Goal: Book appointment/travel/reservation

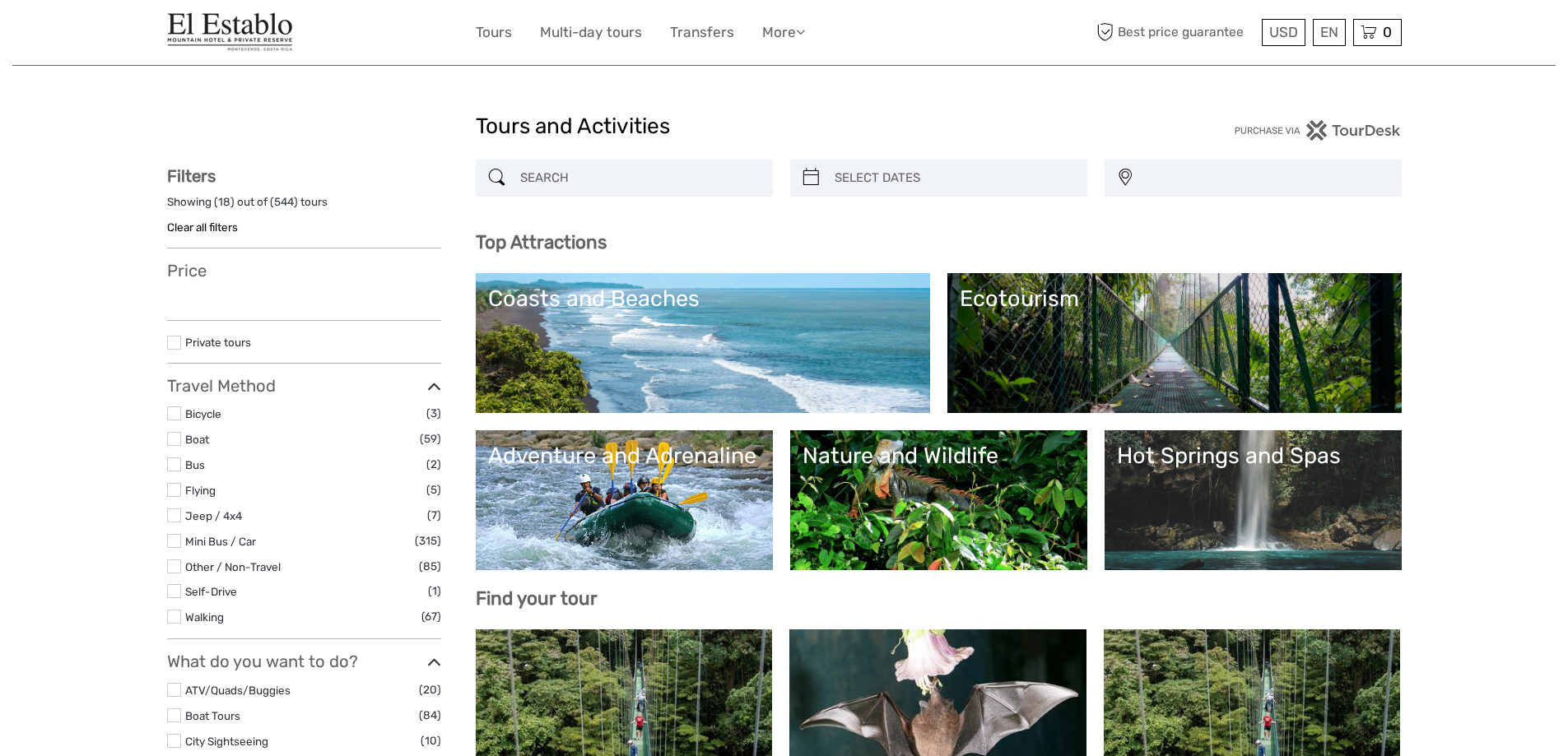
select select
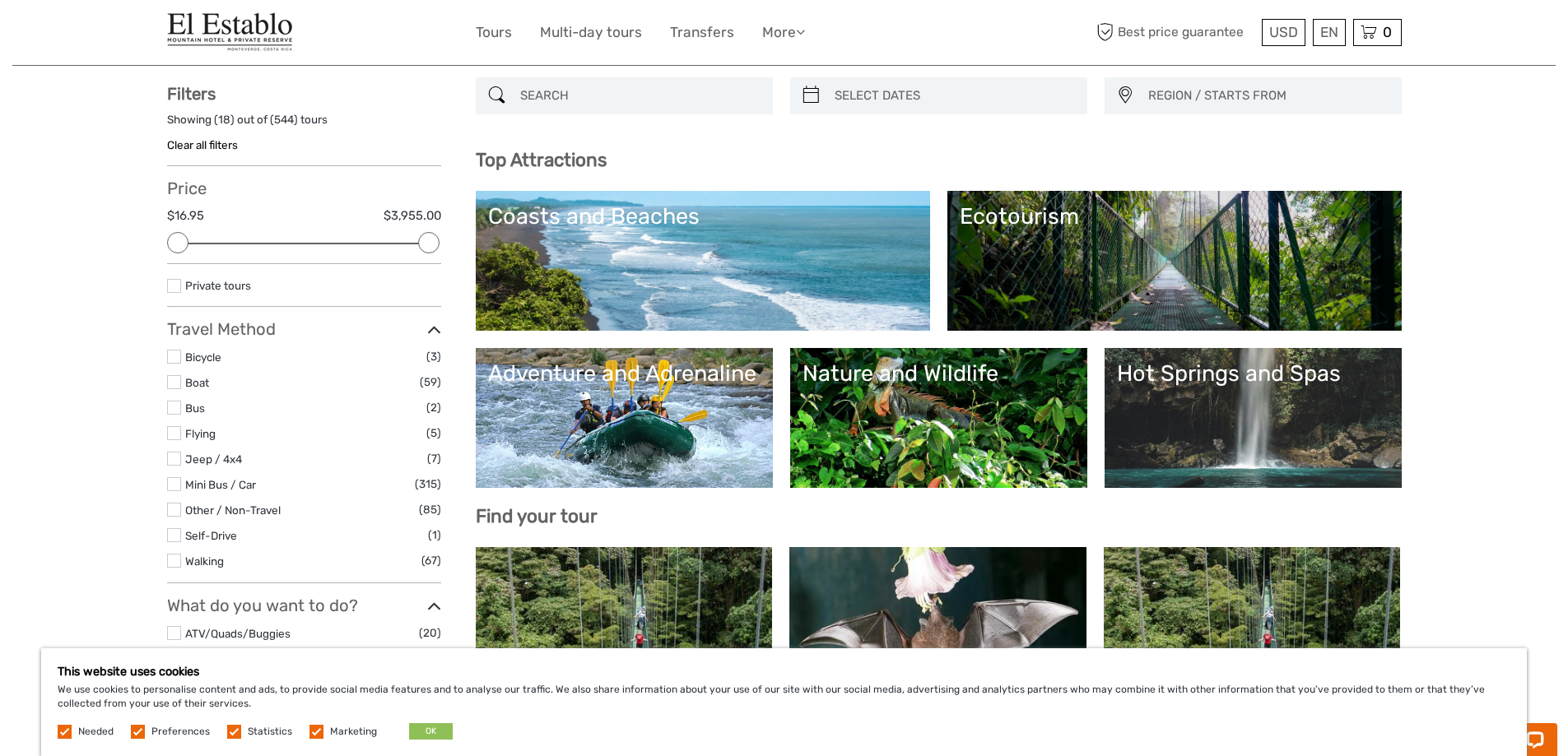
scroll to position [247, 0]
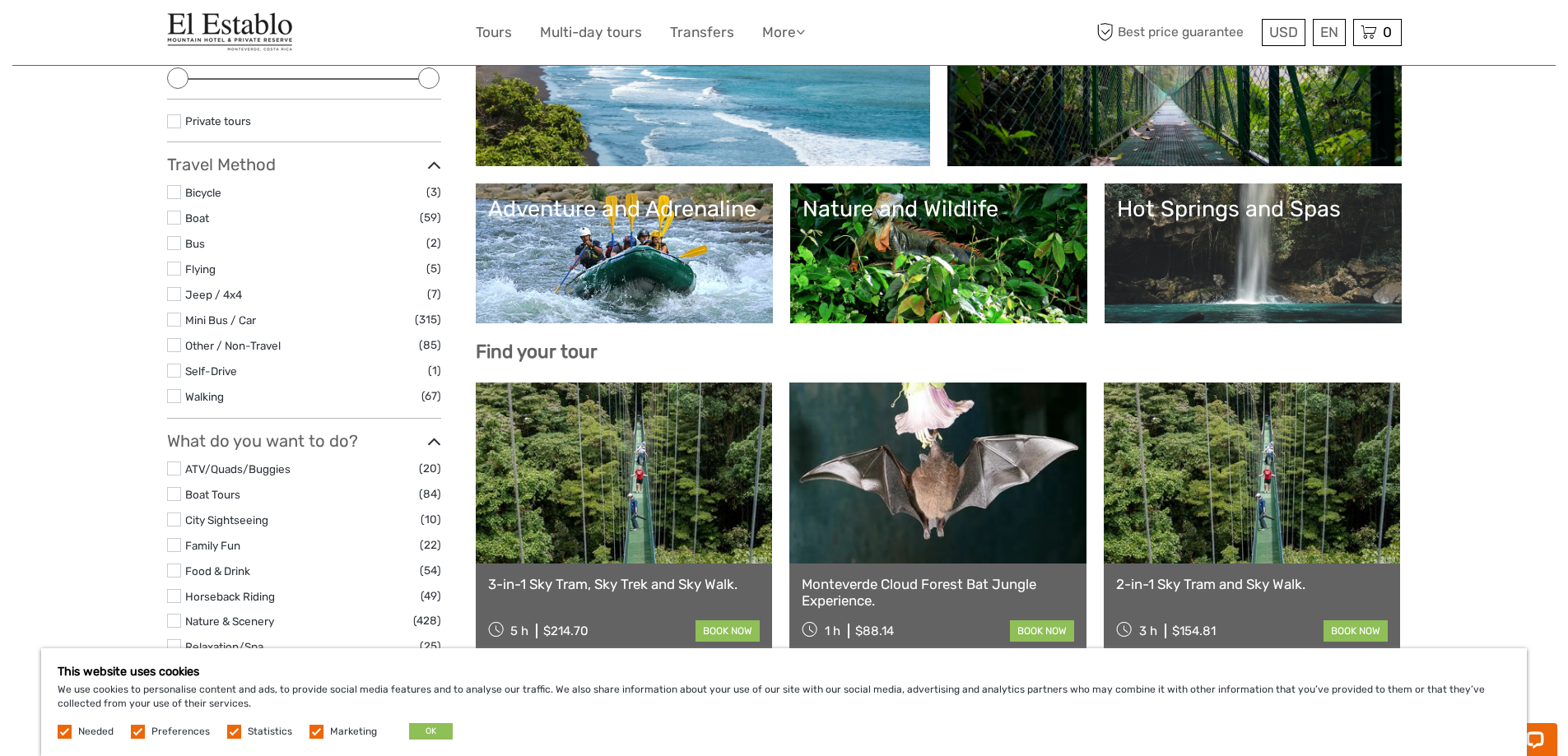
click at [1246, 249] on link "Hot Springs and Spas" at bounding box center [1253, 253] width 273 height 115
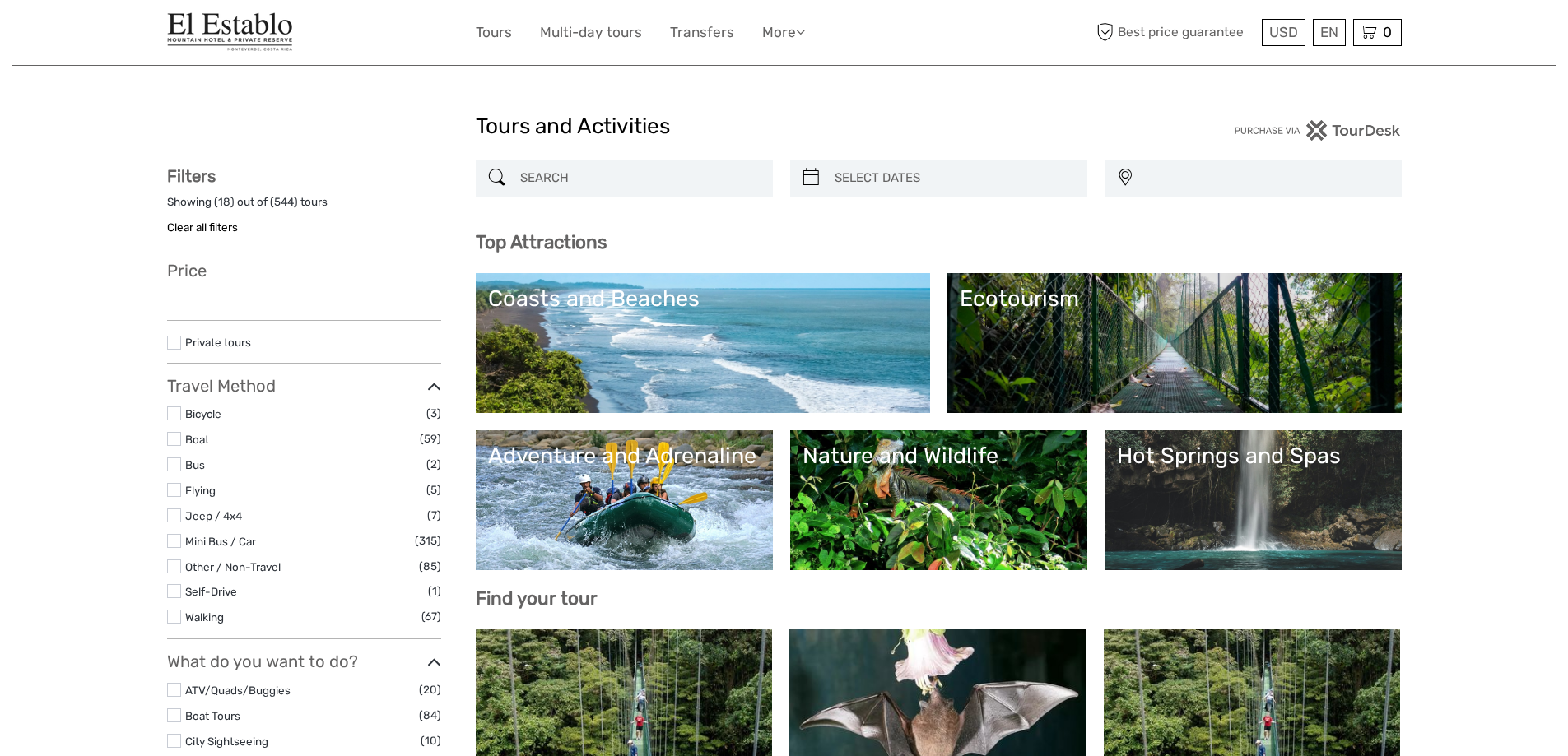
select select
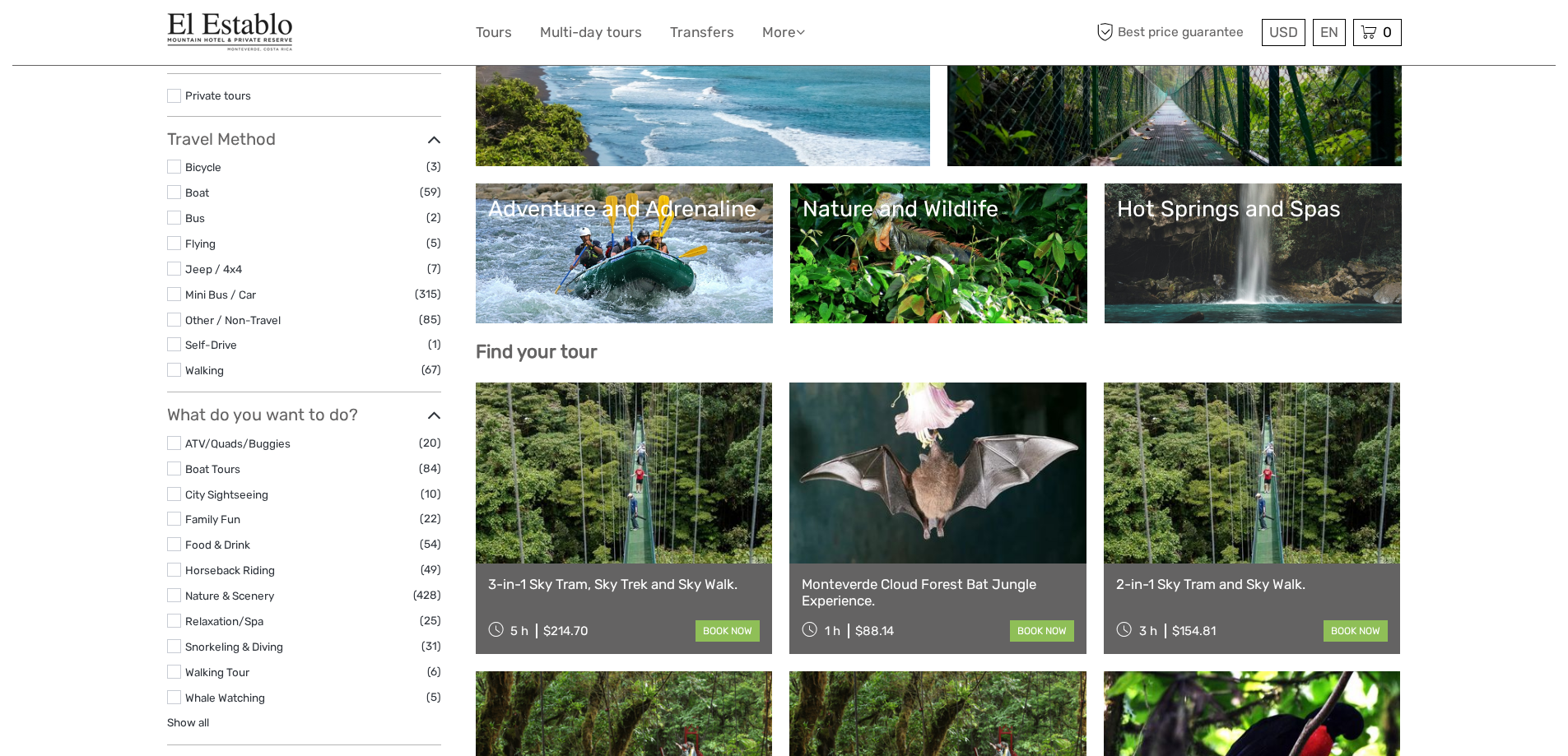
select select
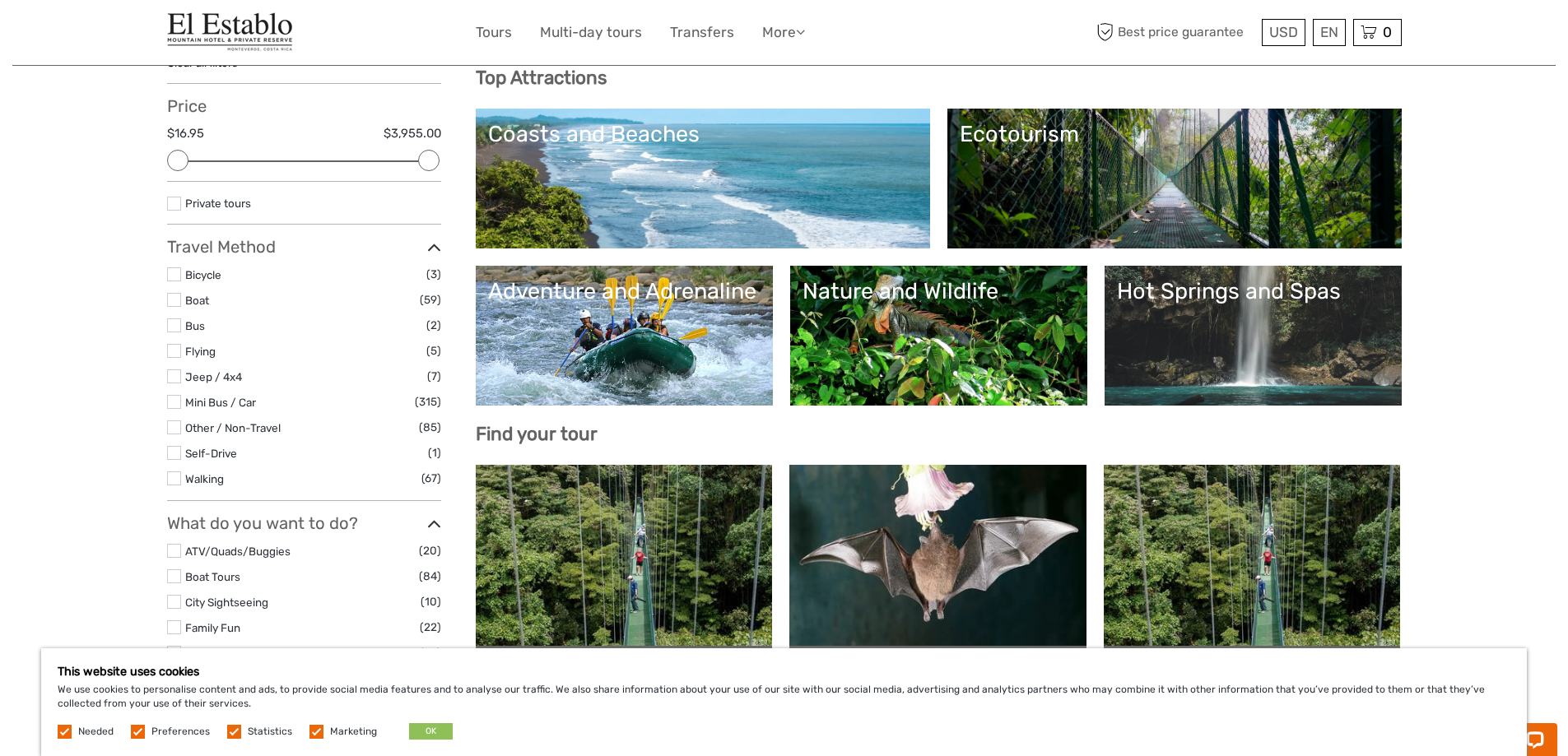
scroll to position [0, 0]
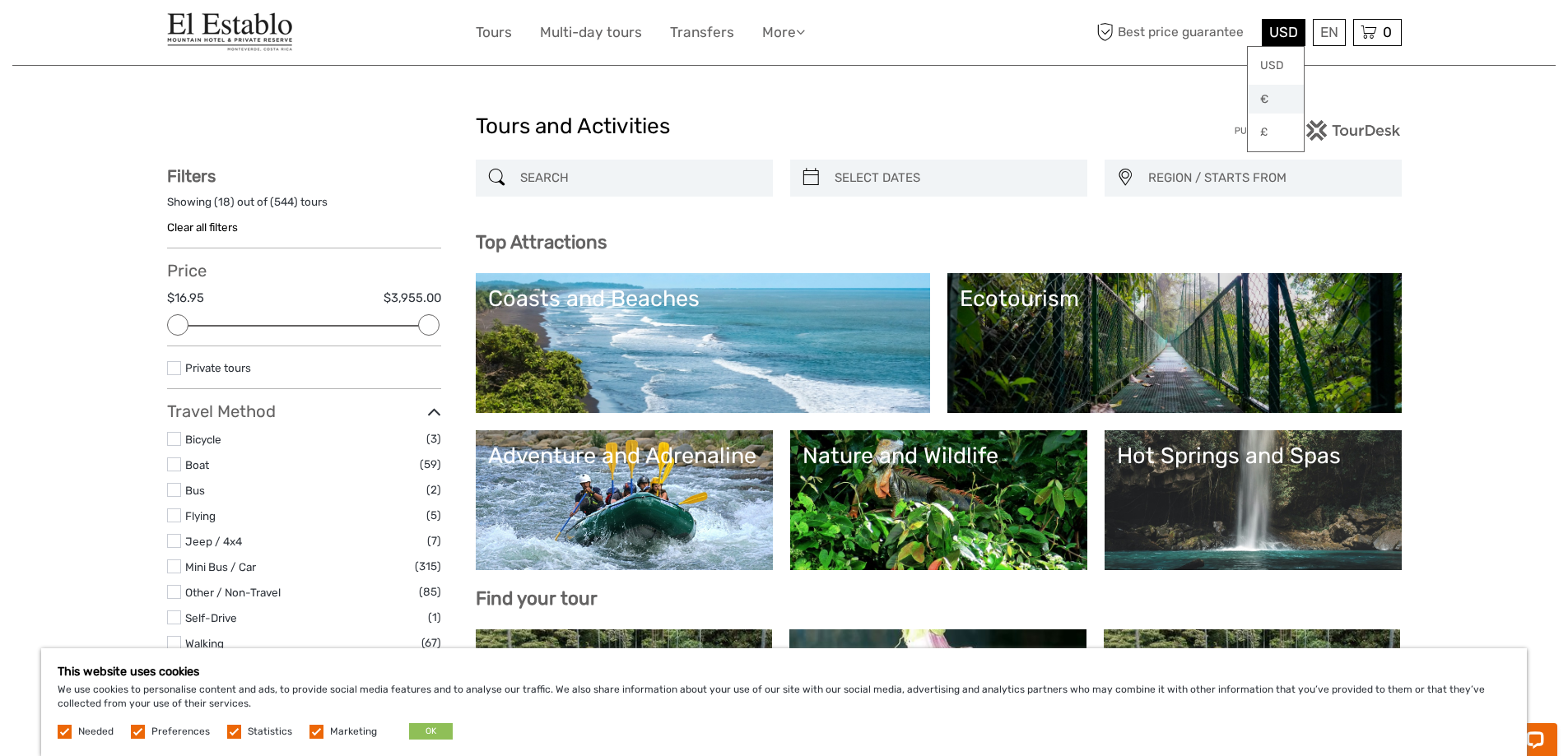
click at [1265, 102] on link "€" at bounding box center [1276, 99] width 56 height 29
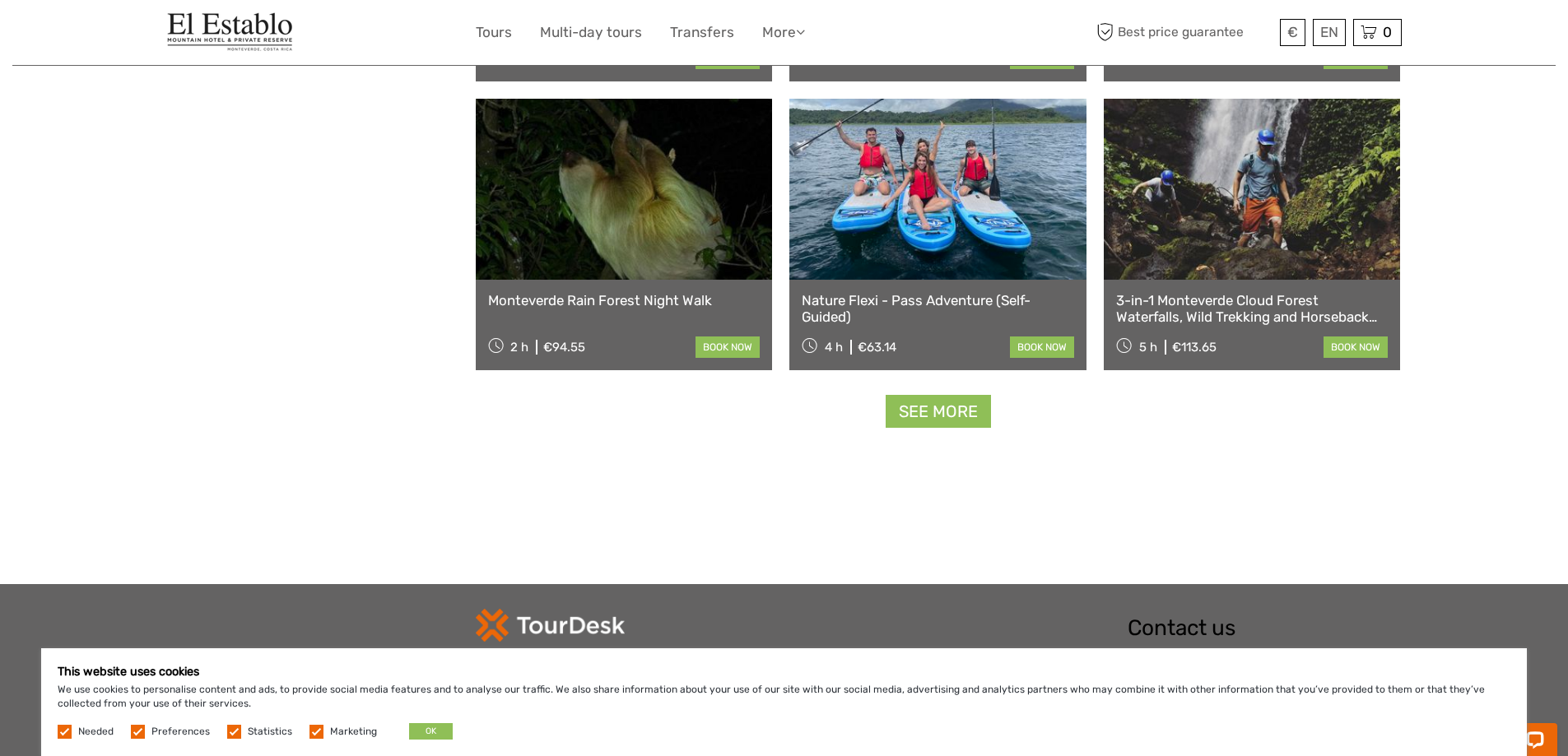
scroll to position [2058, 0]
